Goal: Information Seeking & Learning: Learn about a topic

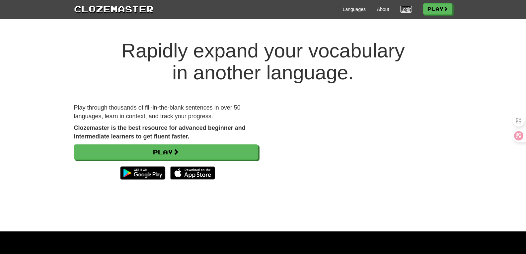
click at [400, 10] on link "Login" at bounding box center [405, 9] width 11 height 7
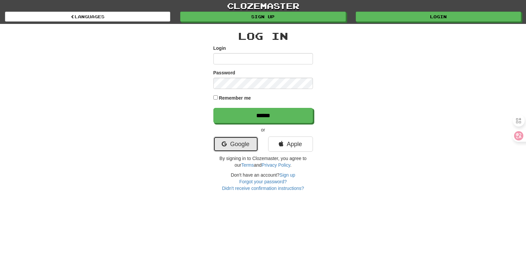
click at [231, 149] on link "Google" at bounding box center [235, 143] width 45 height 15
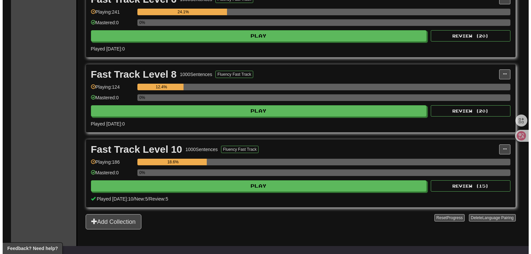
scroll to position [303, 0]
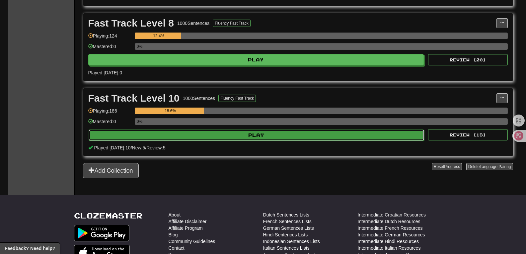
click at [246, 130] on button "Play" at bounding box center [257, 134] width 336 height 11
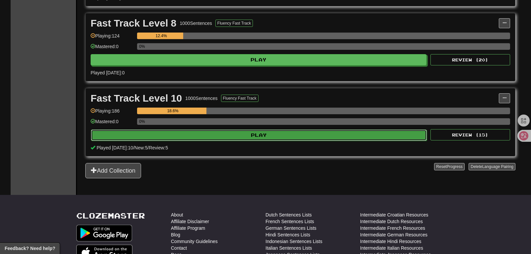
select select "**"
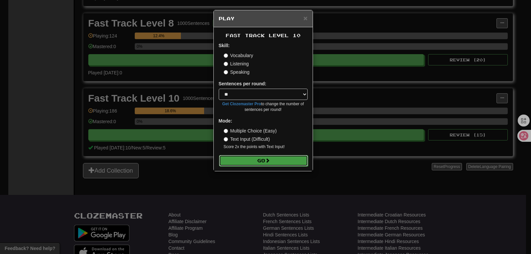
click at [265, 160] on button "Go" at bounding box center [263, 160] width 89 height 11
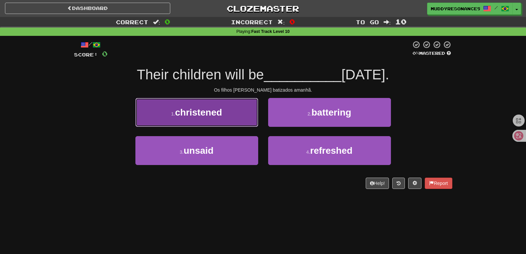
click at [243, 108] on button "1 . christened" at bounding box center [196, 112] width 123 height 29
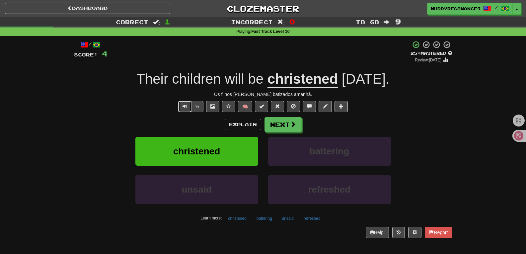
click at [186, 104] on span "Text-to-speech controls" at bounding box center [185, 106] width 5 height 5
click at [184, 107] on span "Text-to-speech controls" at bounding box center [185, 106] width 5 height 5
click at [183, 105] on span "Text-to-speech controls" at bounding box center [185, 106] width 5 height 5
click at [393, 115] on div "/ Score: 4 + 4 25 % Mastered Review: 2025-09-20 Their children will be christen…" at bounding box center [263, 139] width 378 height 197
click at [451, 94] on div "/ Score: 4 + 4 25 % Mastered Review: 2025-09-20 Their children will be christen…" at bounding box center [263, 141] width 388 height 211
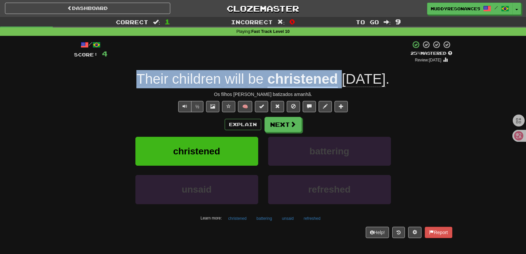
drag, startPoint x: 334, startPoint y: 79, endPoint x: 128, endPoint y: 86, distance: 206.6
click at [128, 86] on div "Their children will be christened tomorrow ." at bounding box center [263, 79] width 378 height 18
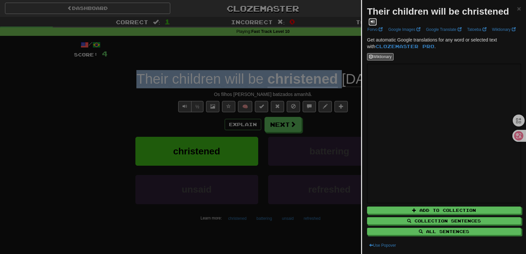
click at [371, 19] on button at bounding box center [373, 21] width 8 height 7
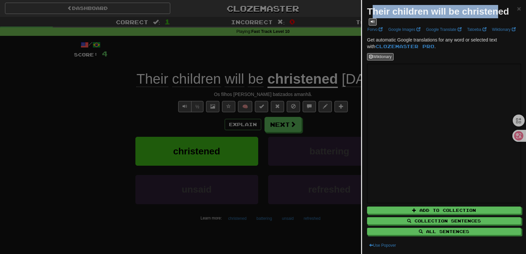
drag, startPoint x: 370, startPoint y: 12, endPoint x: 498, endPoint y: 13, distance: 128.2
click at [498, 13] on strong "Their children will be christened" at bounding box center [438, 11] width 142 height 10
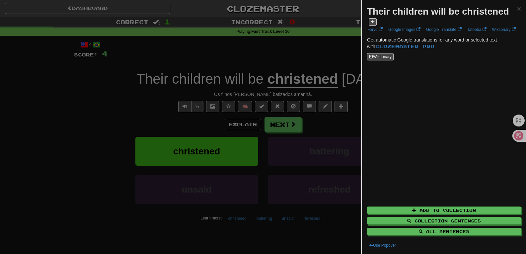
click at [505, 14] on strong "Their children will be christened" at bounding box center [438, 11] width 142 height 10
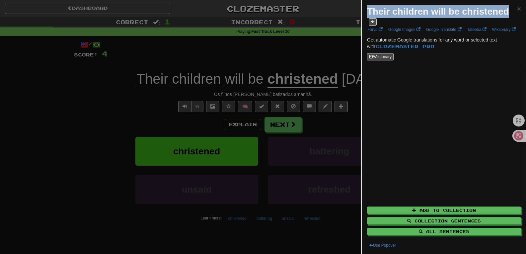
drag, startPoint x: 509, startPoint y: 13, endPoint x: 367, endPoint y: 5, distance: 142.0
click at [367, 5] on div "Their children will be christened" at bounding box center [442, 15] width 150 height 21
copy strong "Their children will be christened"
click at [372, 19] on button at bounding box center [373, 21] width 8 height 7
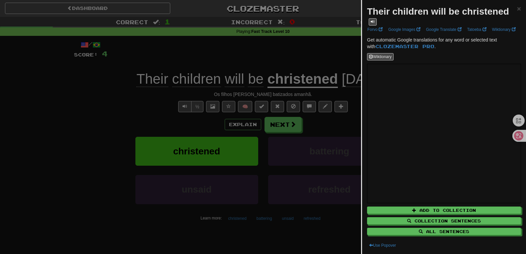
click at [333, 50] on div at bounding box center [263, 127] width 526 height 254
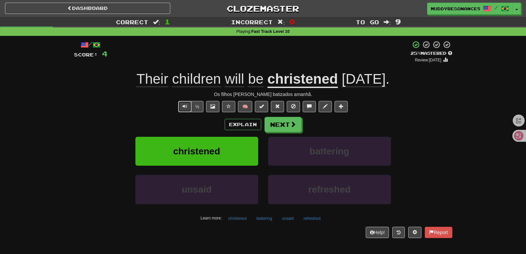
click at [184, 103] on button "Text-to-speech controls" at bounding box center [184, 106] width 13 height 11
click at [387, 117] on div "Explain Next" at bounding box center [263, 124] width 378 height 15
click at [186, 103] on button "Text-to-speech controls" at bounding box center [184, 106] width 13 height 11
click at [280, 127] on button "Next" at bounding box center [283, 124] width 37 height 15
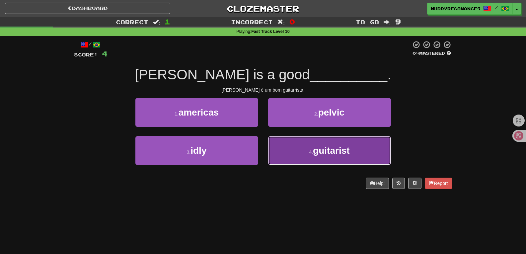
click at [337, 151] on span "guitarist" at bounding box center [331, 150] width 37 height 10
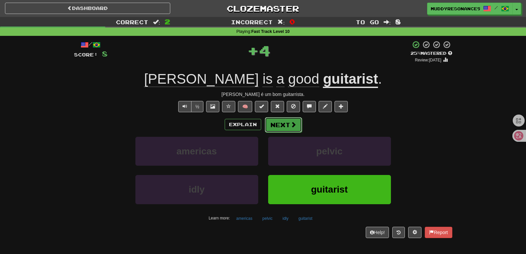
click at [284, 125] on button "Next" at bounding box center [283, 124] width 37 height 15
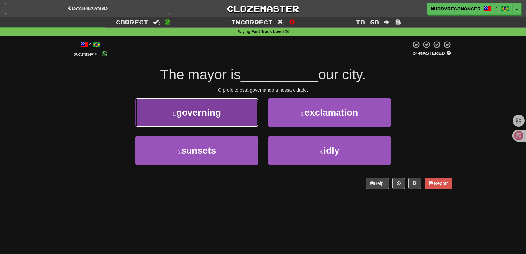
click at [240, 121] on button "1 . governing" at bounding box center [196, 112] width 123 height 29
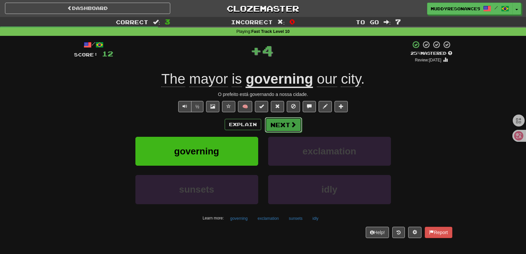
click at [282, 123] on button "Next" at bounding box center [283, 124] width 37 height 15
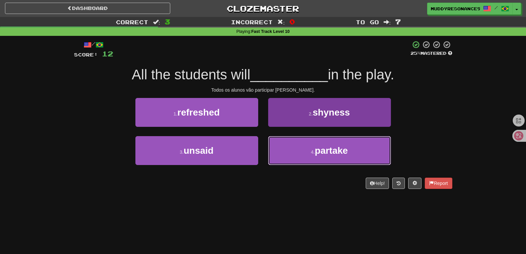
click at [318, 147] on span "partake" at bounding box center [331, 150] width 33 height 10
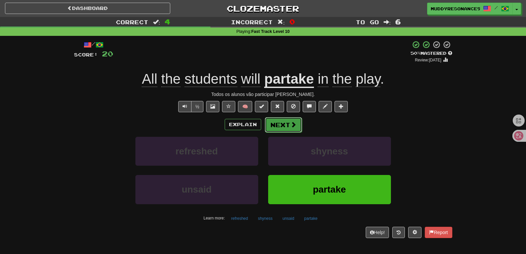
click at [291, 122] on span at bounding box center [294, 125] width 6 height 6
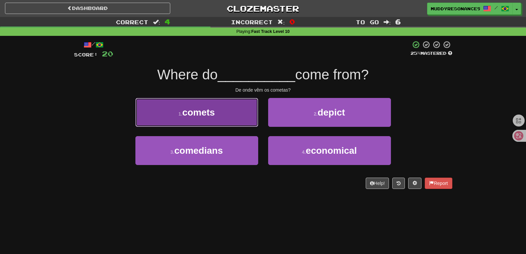
click at [250, 106] on button "1 . comets" at bounding box center [196, 112] width 123 height 29
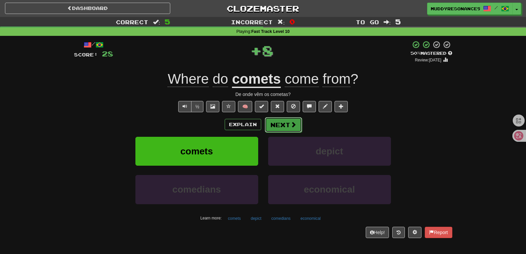
click at [286, 124] on button "Next" at bounding box center [283, 124] width 37 height 15
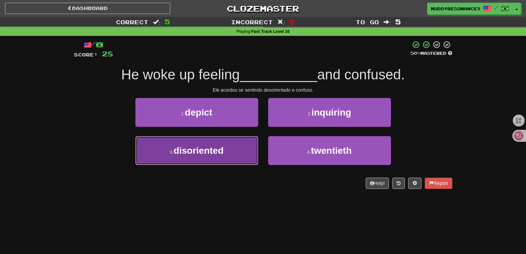
click at [229, 159] on button "3 . disoriented" at bounding box center [196, 150] width 123 height 29
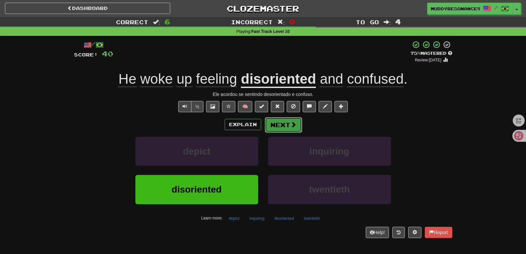
click at [285, 127] on button "Next" at bounding box center [283, 124] width 37 height 15
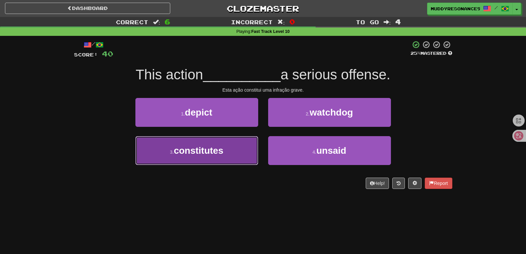
click at [242, 152] on button "3 . constitutes" at bounding box center [196, 150] width 123 height 29
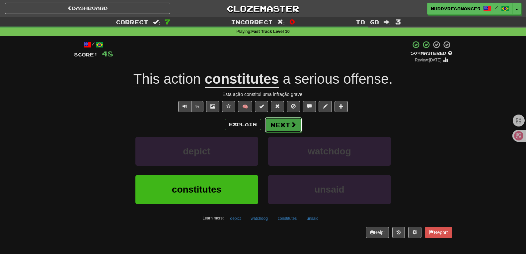
click at [289, 124] on button "Next" at bounding box center [283, 124] width 37 height 15
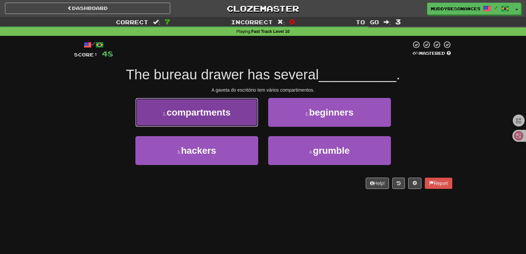
click at [238, 112] on button "1 . compartments" at bounding box center [196, 112] width 123 height 29
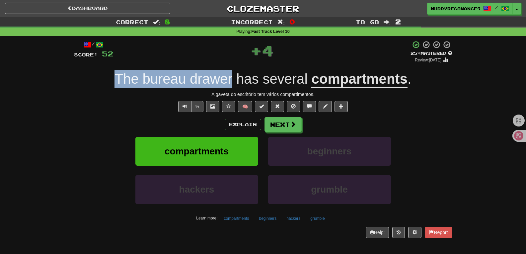
drag, startPoint x: 233, startPoint y: 77, endPoint x: 119, endPoint y: 78, distance: 114.5
click at [119, 78] on span "The bureau drawer has several" at bounding box center [213, 79] width 197 height 16
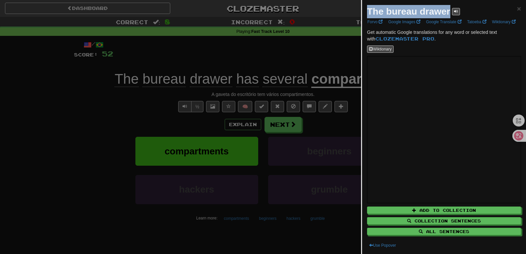
drag, startPoint x: 369, startPoint y: 13, endPoint x: 450, endPoint y: 11, distance: 81.0
click at [450, 11] on strong "The bureau drawer" at bounding box center [408, 11] width 83 height 10
copy strong "The bureau drawer"
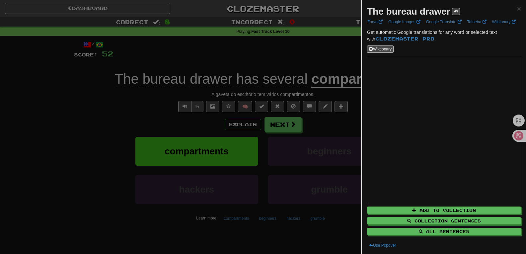
click at [344, 50] on div at bounding box center [263, 127] width 526 height 254
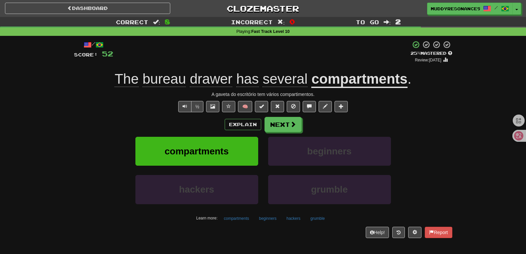
click at [85, 91] on div "A gaveta do escritório tem vários compartimentos." at bounding box center [263, 94] width 378 height 7
click at [292, 115] on div "/ Score: 52 + 4 25 % Mastered Review: 2025-09-20 The bureau drawer has several …" at bounding box center [263, 139] width 378 height 197
click at [287, 123] on button "Next" at bounding box center [283, 124] width 37 height 15
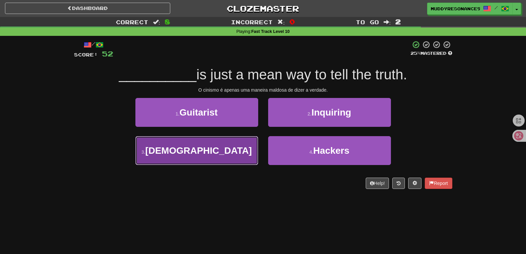
click at [247, 149] on button "3 . Cynicism" at bounding box center [196, 150] width 123 height 29
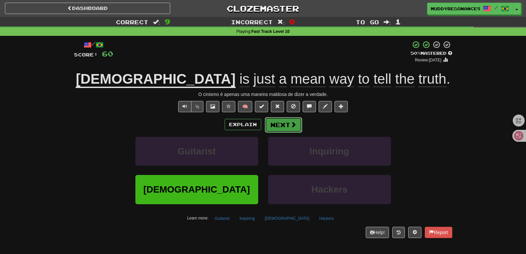
click at [281, 123] on button "Next" at bounding box center [283, 124] width 37 height 15
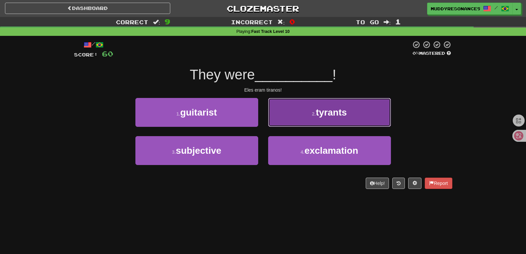
click at [324, 114] on span "tyrants" at bounding box center [331, 112] width 31 height 10
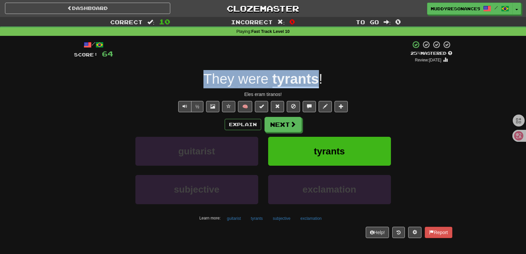
drag, startPoint x: 206, startPoint y: 80, endPoint x: 320, endPoint y: 77, distance: 114.3
click at [320, 77] on div "They were tyrants !" at bounding box center [263, 79] width 378 height 18
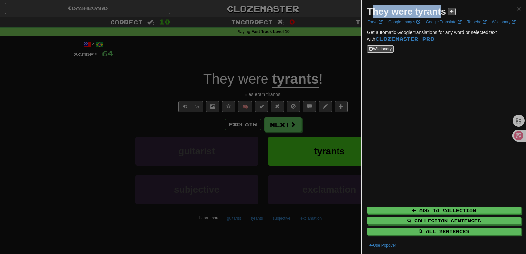
drag, startPoint x: 371, startPoint y: 10, endPoint x: 443, endPoint y: 7, distance: 71.8
click at [443, 7] on strong "They were tyrants" at bounding box center [406, 11] width 79 height 10
click at [441, 8] on strong "They were tyrants" at bounding box center [406, 11] width 79 height 10
drag, startPoint x: 446, startPoint y: 13, endPoint x: 367, endPoint y: 9, distance: 79.4
click at [367, 9] on div "They were tyrants × Forvo Google Images Google Translate Tatoeba Wiktionary Get…" at bounding box center [444, 127] width 164 height 254
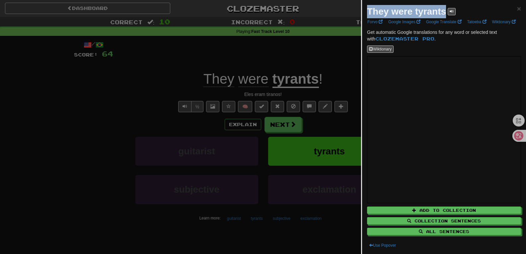
copy strong "They were tyrants"
click at [517, 7] on span "×" at bounding box center [519, 9] width 4 height 8
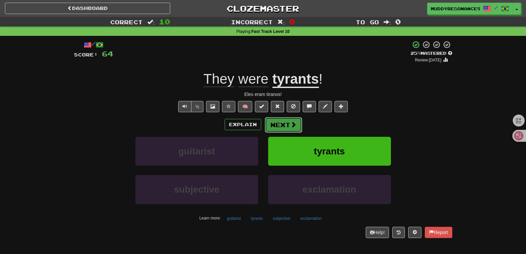
click at [294, 122] on span at bounding box center [294, 125] width 6 height 6
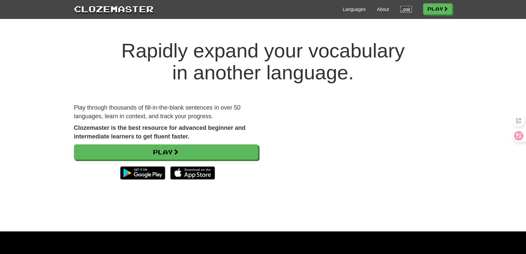
click at [405, 6] on link "Login" at bounding box center [405, 9] width 11 height 7
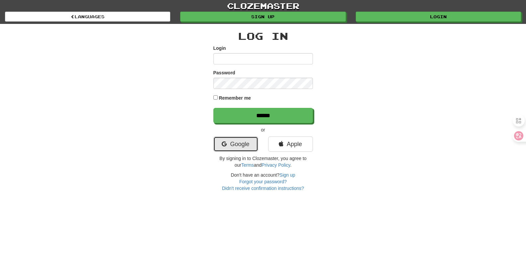
click at [242, 138] on link "Google" at bounding box center [235, 143] width 45 height 15
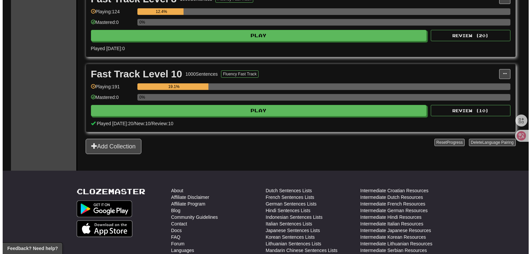
scroll to position [336, 0]
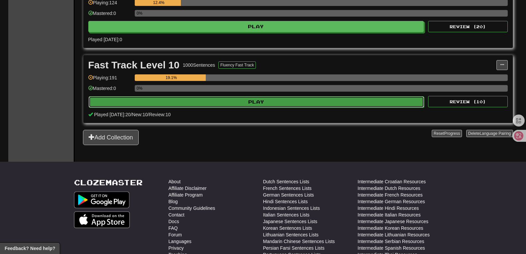
click at [290, 103] on button "Play" at bounding box center [257, 101] width 336 height 11
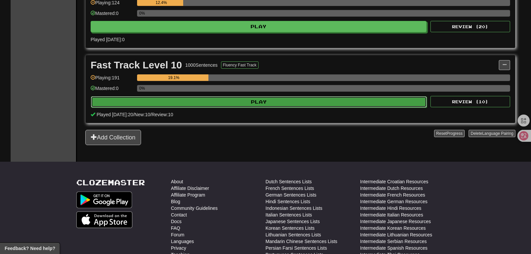
select select "**"
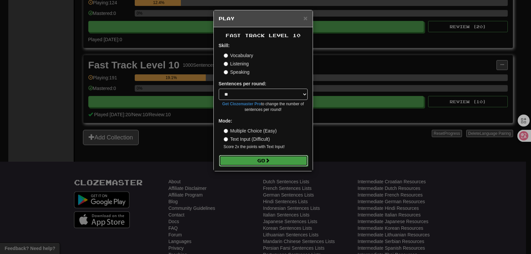
click at [270, 160] on span at bounding box center [267, 160] width 5 height 5
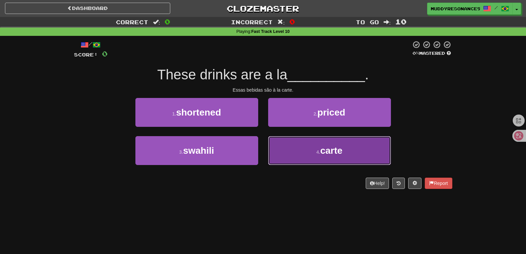
click at [332, 151] on span "carte" at bounding box center [331, 150] width 22 height 10
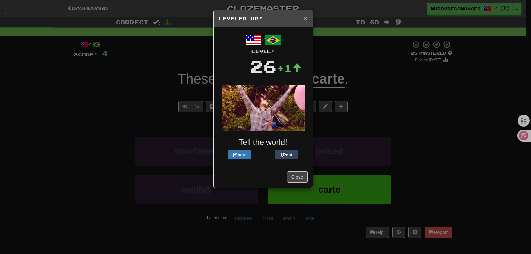
click at [305, 18] on span "×" at bounding box center [305, 18] width 4 height 8
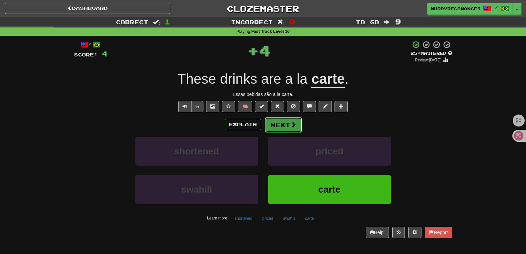
click at [282, 127] on button "Next" at bounding box center [283, 124] width 37 height 15
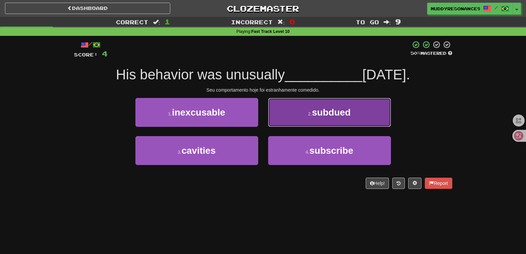
click at [314, 105] on button "2 . subdued" at bounding box center [329, 112] width 123 height 29
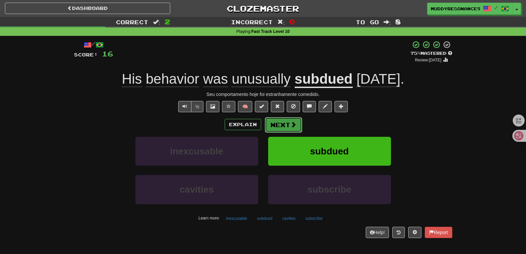
click at [291, 122] on span at bounding box center [294, 125] width 6 height 6
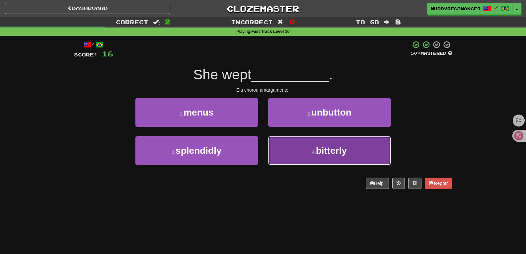
click at [318, 147] on span "bitterly" at bounding box center [331, 150] width 31 height 10
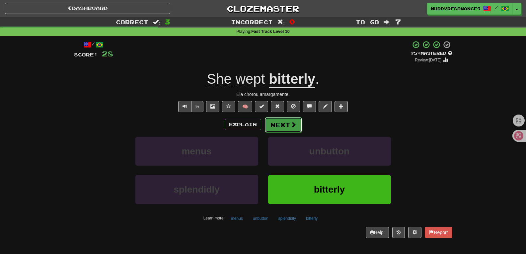
click at [289, 122] on button "Next" at bounding box center [283, 124] width 37 height 15
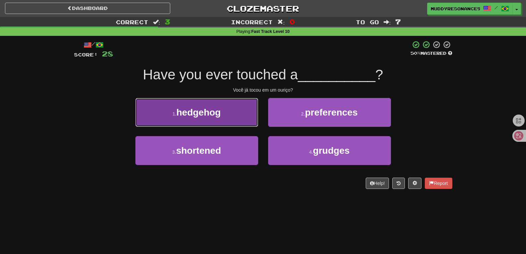
click at [240, 107] on button "1 . hedgehog" at bounding box center [196, 112] width 123 height 29
